Goal: Transaction & Acquisition: Purchase product/service

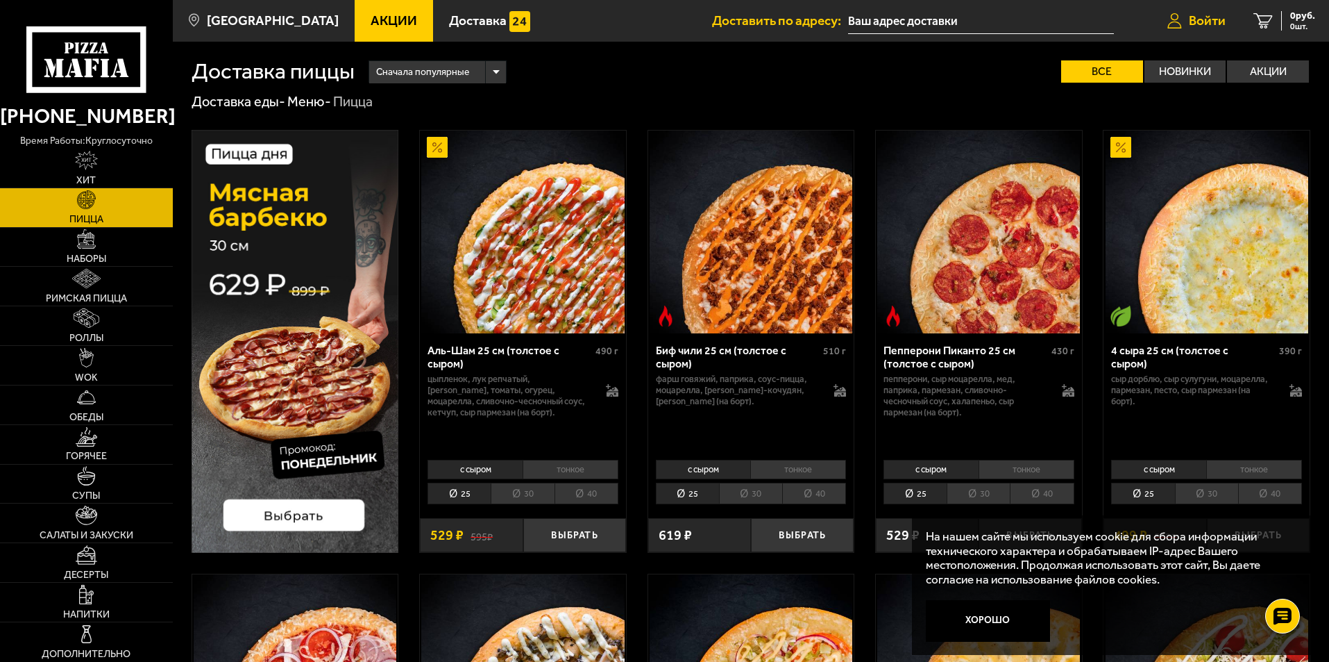
click at [1214, 14] on span "Войти" at bounding box center [1207, 20] width 37 height 13
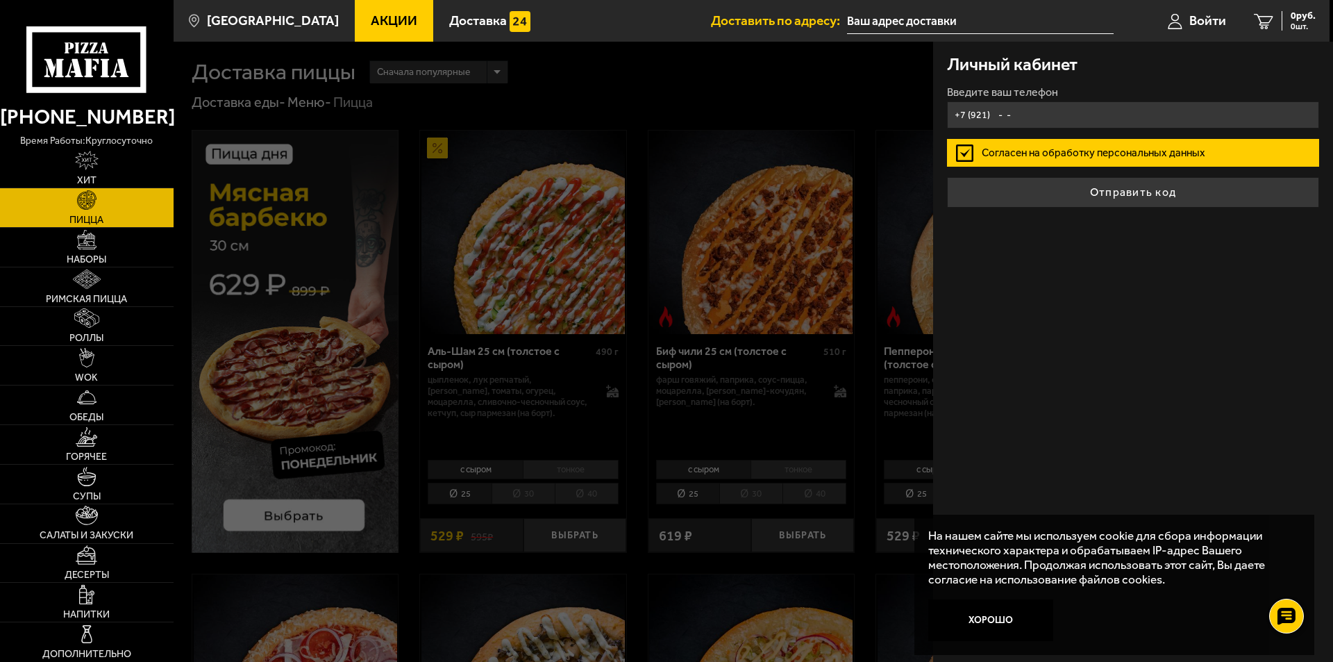
type input "+7 (921) - -"
click at [996, 114] on input "+7 (921) - -" at bounding box center [1133, 114] width 372 height 27
type input "[PHONE_NUMBER]"
click at [1084, 146] on label "Согласен на обработку персональных данных" at bounding box center [1133, 153] width 372 height 28
click at [0, 0] on input "Согласен на обработку персональных данных" at bounding box center [0, 0] width 0 height 0
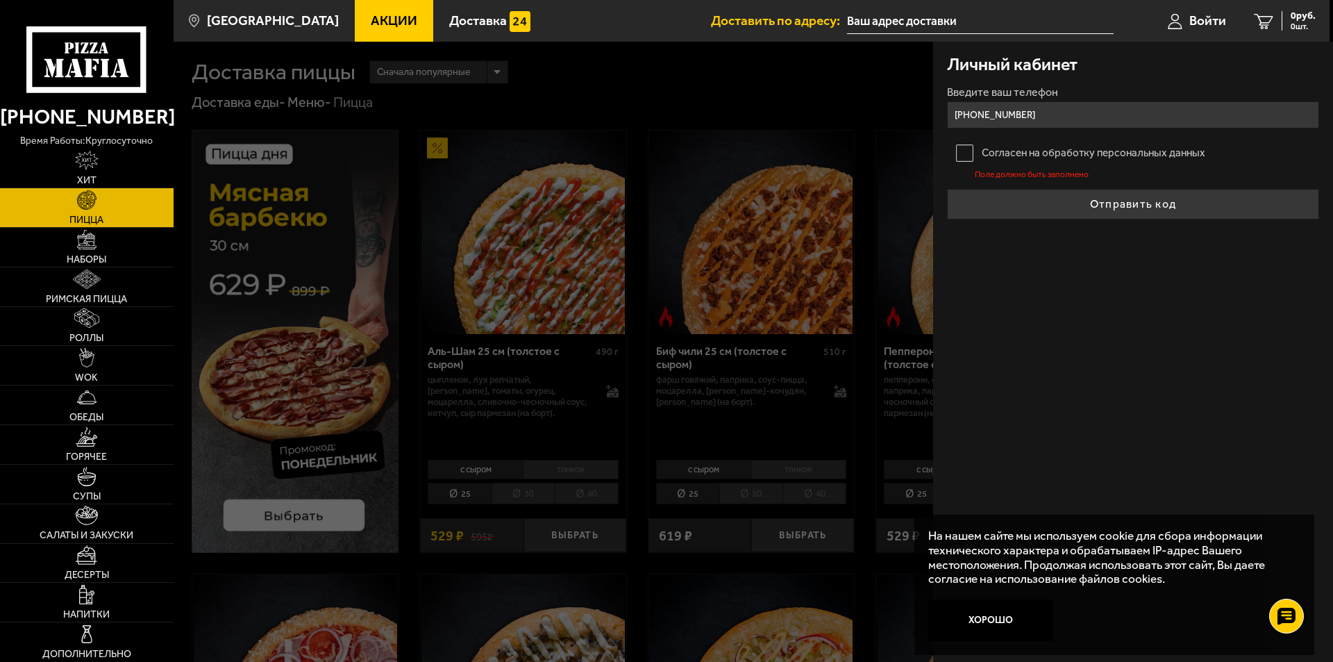
click at [966, 151] on label "Согласен на обработку персональных данных" at bounding box center [1133, 153] width 372 height 28
click at [0, 0] on input "Согласен на обработку персональных данных" at bounding box center [0, 0] width 0 height 0
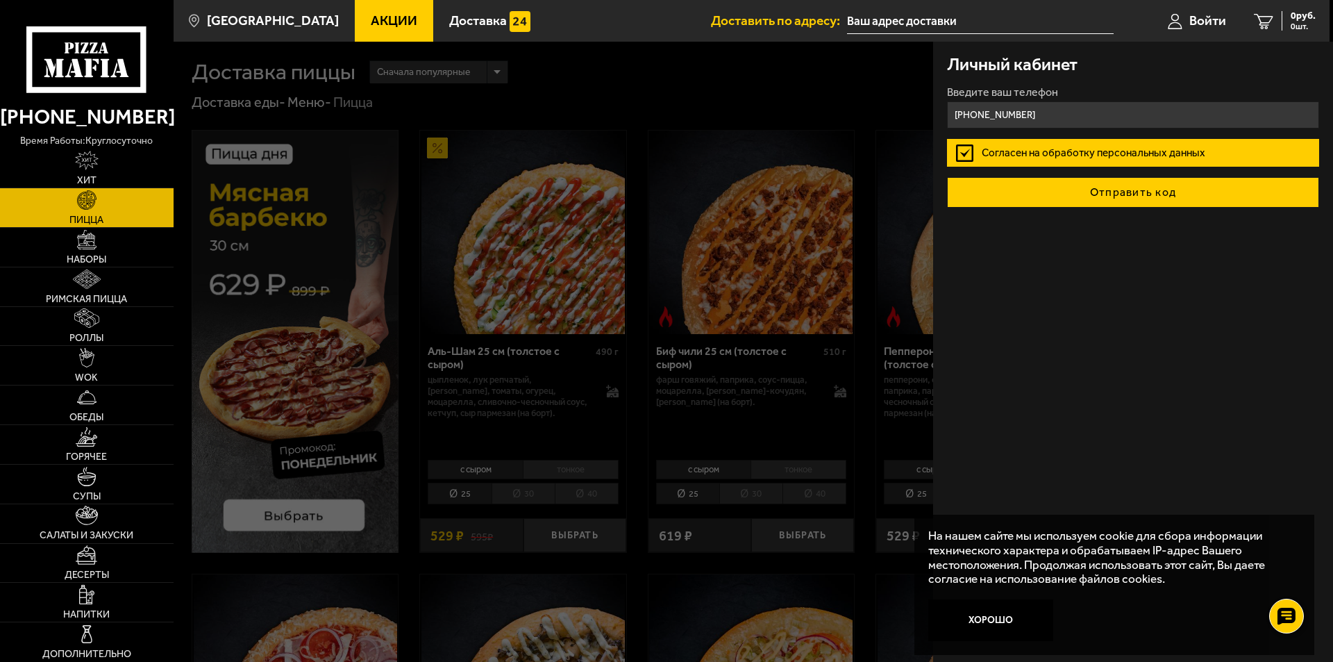
click at [1066, 194] on button "Отправить код" at bounding box center [1133, 192] width 372 height 31
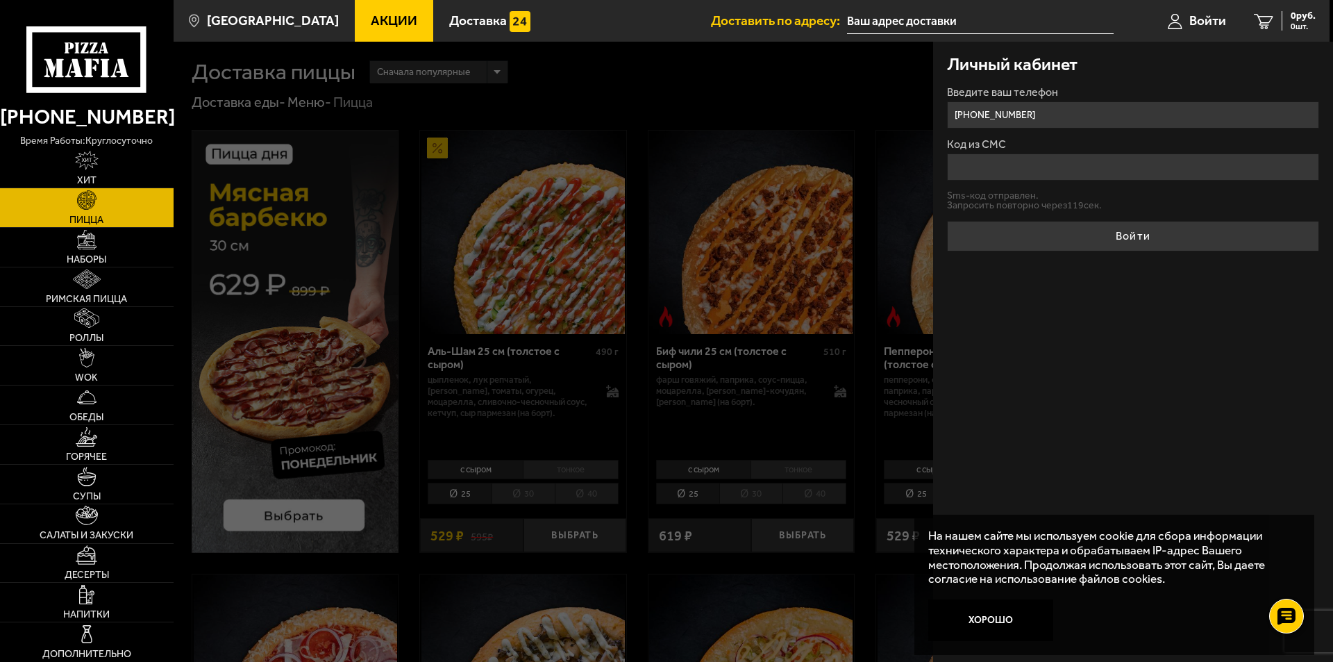
click at [1027, 170] on input "Код из СМС" at bounding box center [1133, 166] width 372 height 27
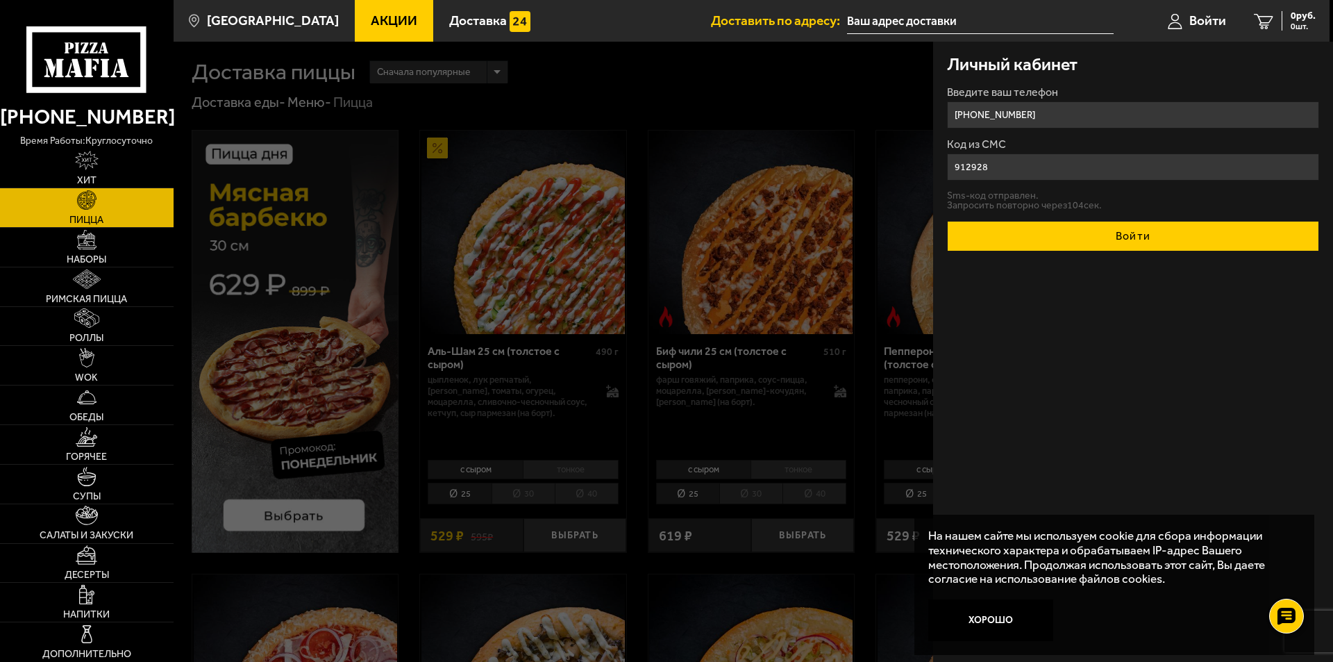
type input "912928"
click at [1145, 244] on button "Войти" at bounding box center [1133, 236] width 372 height 31
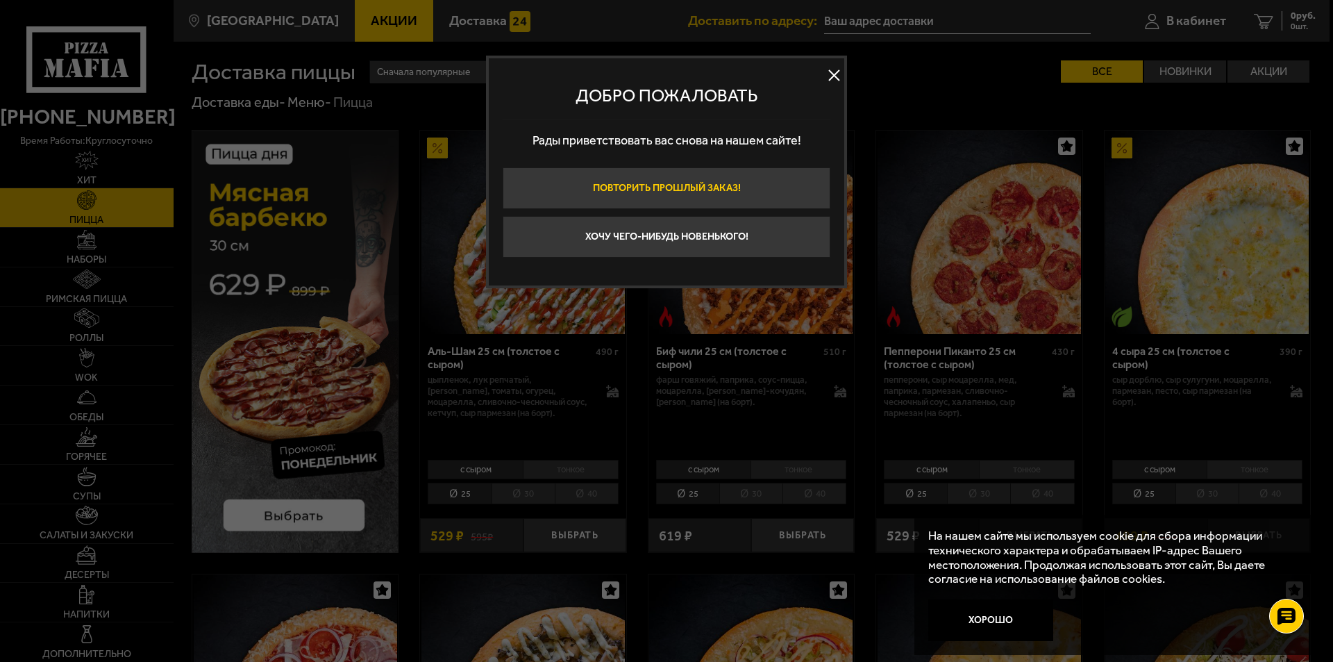
click at [682, 191] on button "Повторить прошлый заказ!" at bounding box center [667, 188] width 328 height 42
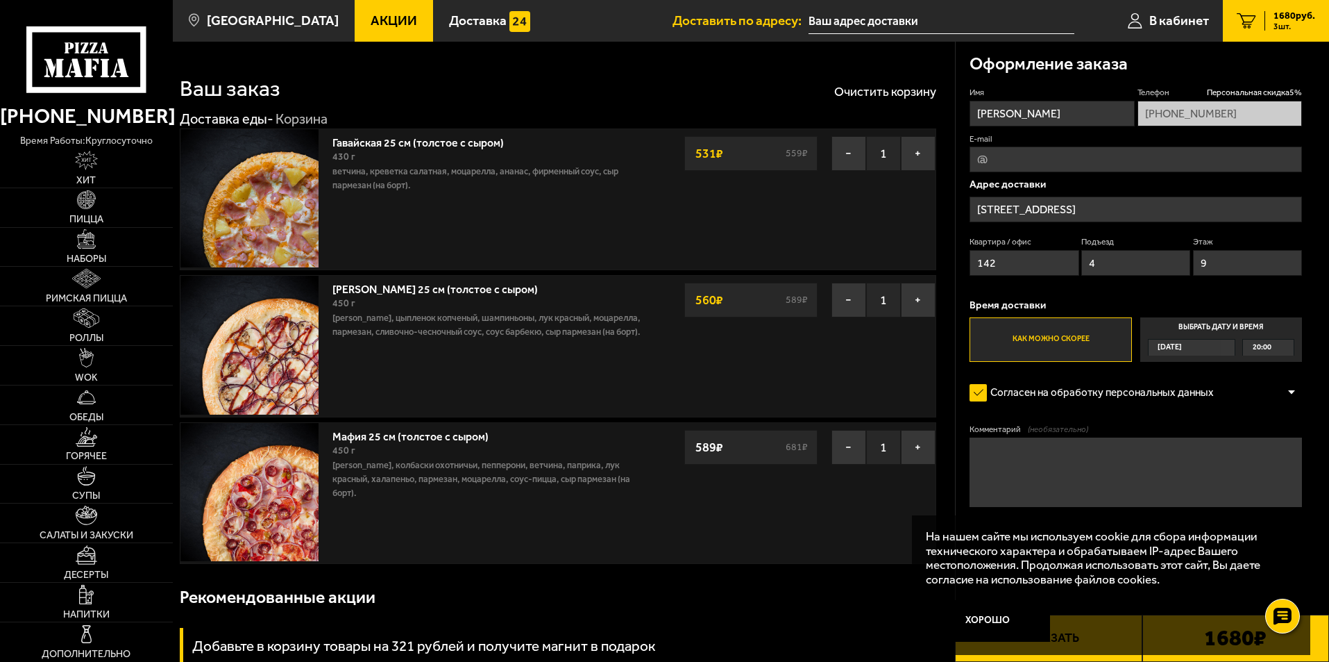
click at [1212, 325] on label "Выбрать дату и время [DATE] 20:00" at bounding box center [1222, 339] width 162 height 44
click at [0, 0] on input "Выбрать дату и время [DATE] 20:00" at bounding box center [0, 0] width 0 height 0
click at [1198, 344] on div "[DATE]" at bounding box center [1185, 347] width 73 height 16
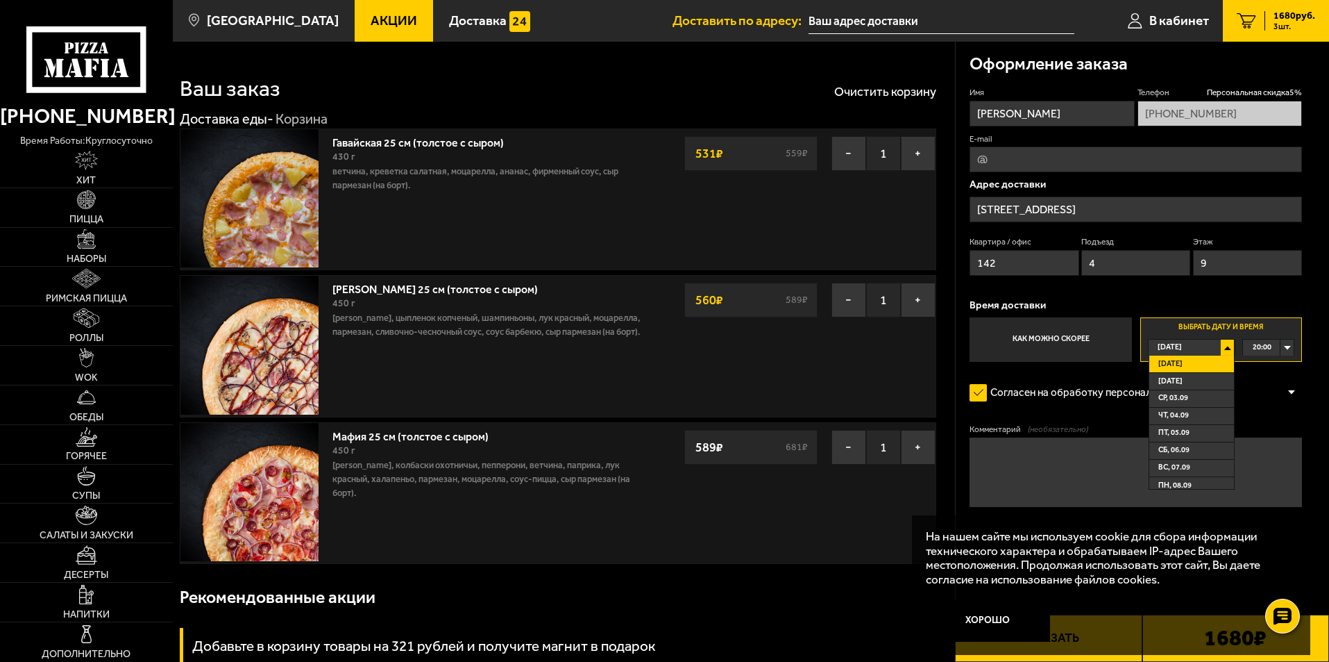
click at [1275, 344] on div "20:00" at bounding box center [1268, 347] width 51 height 16
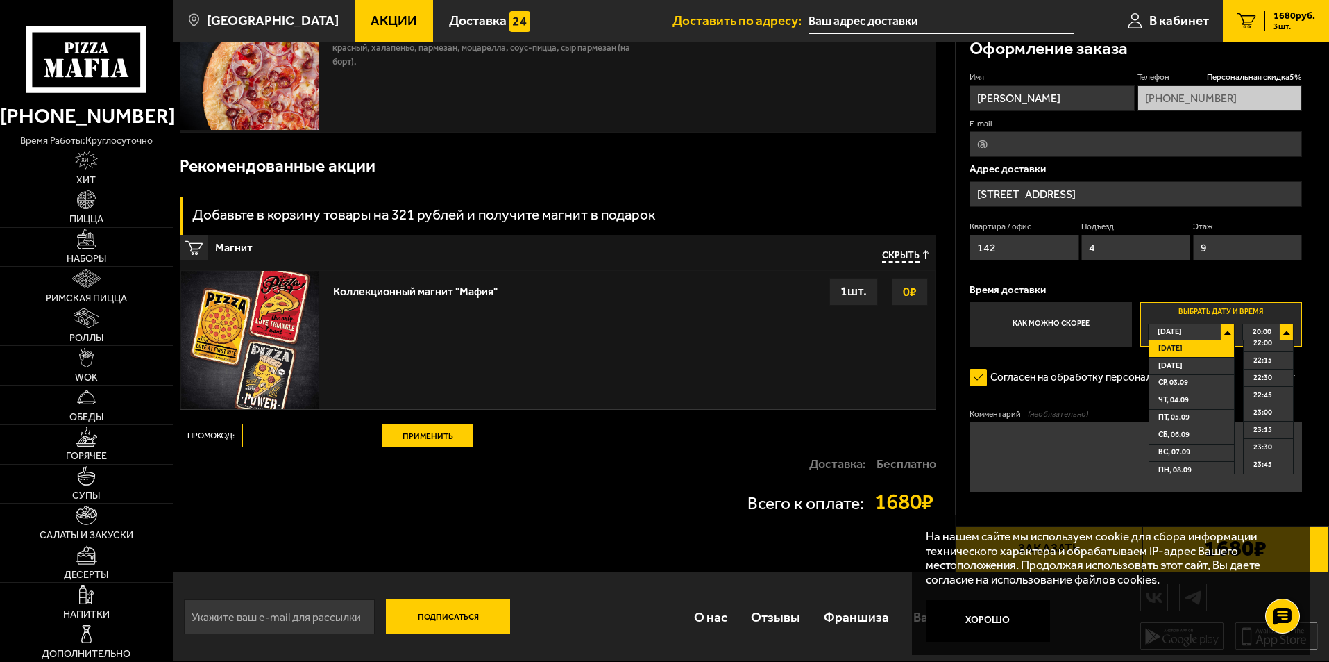
scroll to position [28, 0]
click at [1268, 329] on span "20:00" at bounding box center [1262, 332] width 19 height 16
click at [1274, 279] on div "Имя [PERSON_NAME] скидка 5 % [PHONE_NUMBER] E-mail Адрес доставки [PERSON_NAME]…" at bounding box center [1136, 209] width 333 height 275
click at [1312, 396] on div "Оформление заказа Имя [PERSON_NAME] скидка 5 % [PHONE_NUMBER] E-mail Адрес дост…" at bounding box center [1143, 299] width 374 height 546
